Goal: Transaction & Acquisition: Purchase product/service

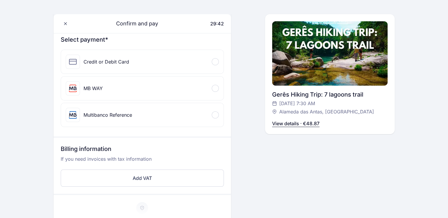
scroll to position [69, 0]
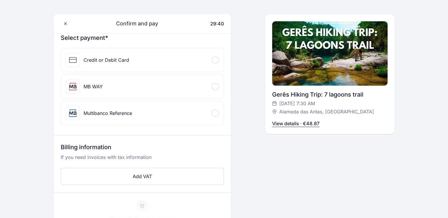
click at [177, 59] on div "Credit or Debit Card" at bounding box center [142, 60] width 162 height 24
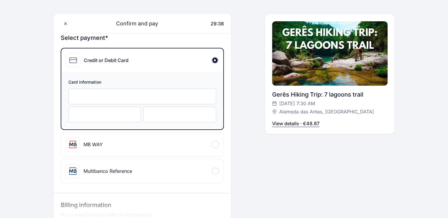
click at [177, 59] on div "Credit or Debit Card" at bounding box center [142, 61] width 162 height 24
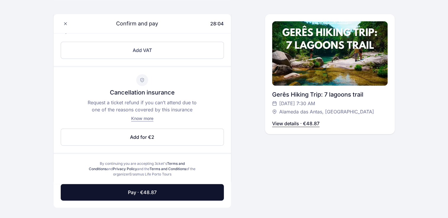
scroll to position [253, 0]
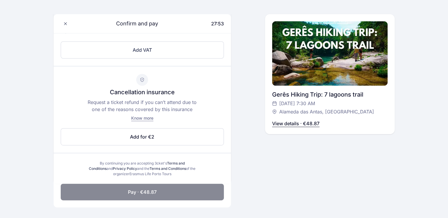
click at [153, 193] on span "Pay · €48.87" at bounding box center [142, 192] width 29 height 7
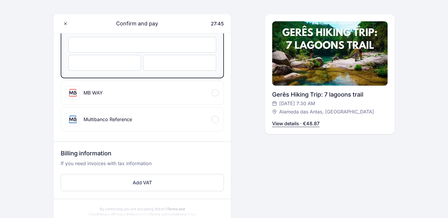
scroll to position [126, 0]
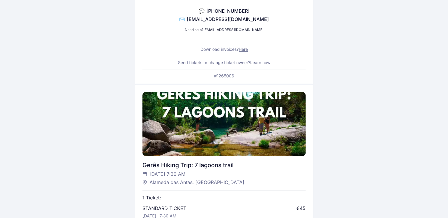
scroll to position [90, 0]
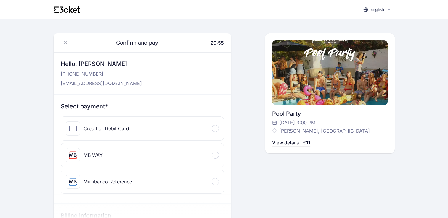
click at [144, 127] on div "Credit or Debit Card" at bounding box center [142, 129] width 162 height 24
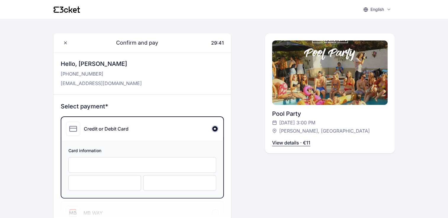
click at [115, 180] on div at bounding box center [104, 183] width 73 height 16
click at [155, 180] on iframe at bounding box center [179, 183] width 60 height 6
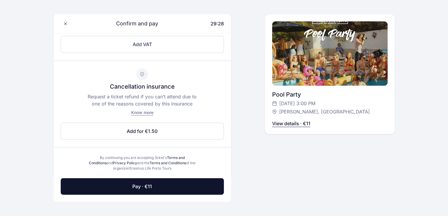
scroll to position [259, 0]
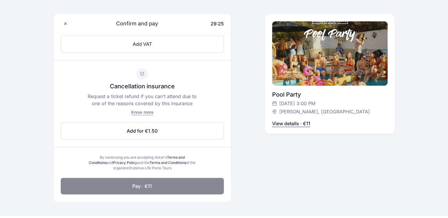
click at [145, 183] on span "Pay · €11" at bounding box center [142, 186] width 20 height 7
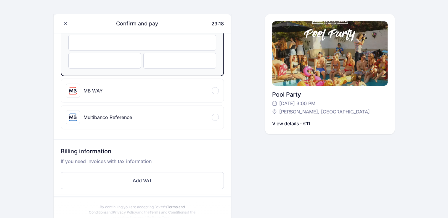
scroll to position [119, 0]
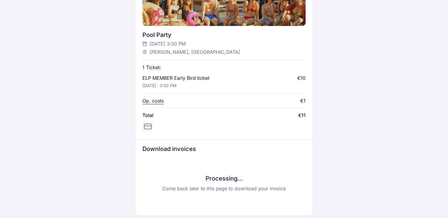
scroll to position [219, 0]
